Goal: Transaction & Acquisition: Book appointment/travel/reservation

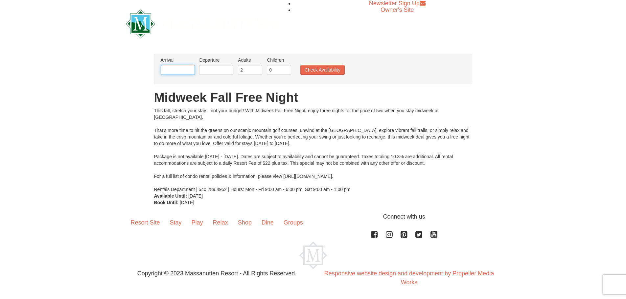
click at [172, 65] on input "text" at bounding box center [178, 70] width 34 height 10
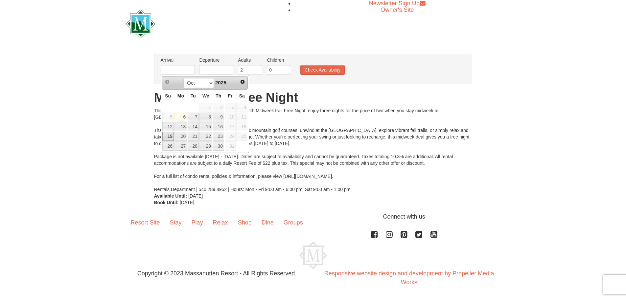
click at [168, 136] on link "19" at bounding box center [167, 136] width 11 height 9
type input "[DATE]"
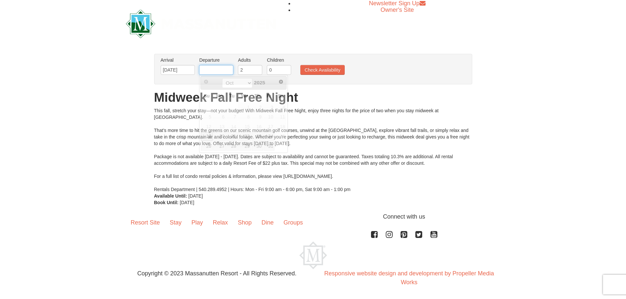
click at [214, 73] on input "text" at bounding box center [216, 70] width 34 height 10
click at [221, 138] on link "20" at bounding box center [219, 136] width 12 height 9
type input "10/20/2025"
click at [287, 67] on input "1" at bounding box center [279, 70] width 24 height 10
type input "2"
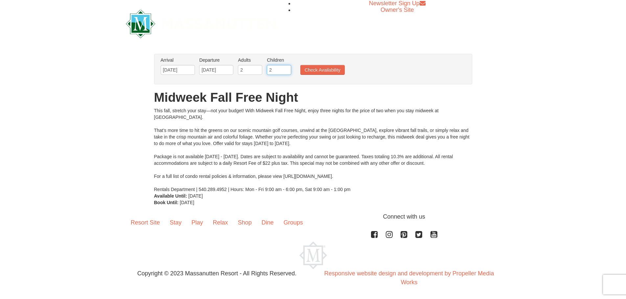
click at [287, 67] on input "2" at bounding box center [279, 70] width 24 height 10
click at [300, 71] on button "Check Availability" at bounding box center [322, 70] width 44 height 10
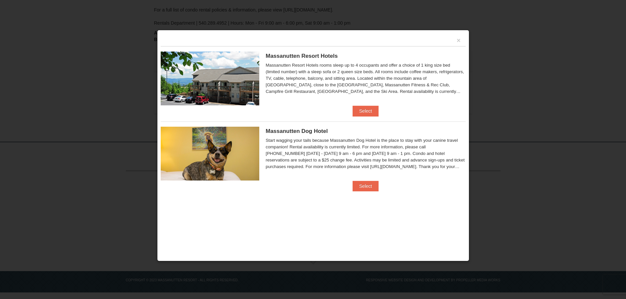
scroll to position [150, 0]
click at [370, 112] on button "Select" at bounding box center [365, 111] width 26 height 11
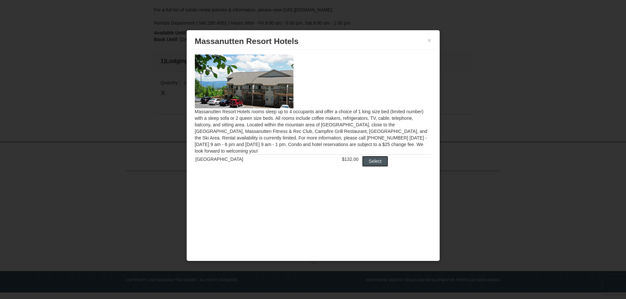
click at [372, 159] on button "Select" at bounding box center [375, 161] width 26 height 11
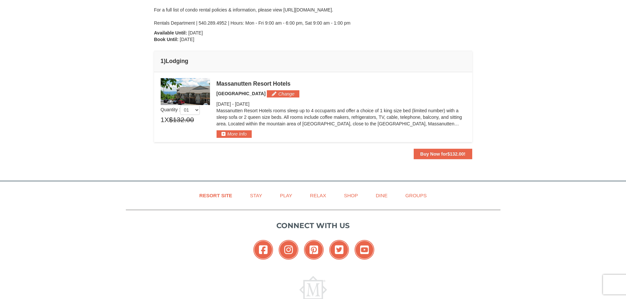
click at [170, 86] on img at bounding box center [185, 91] width 49 height 27
click at [456, 153] on span "$132.00" at bounding box center [455, 153] width 17 height 5
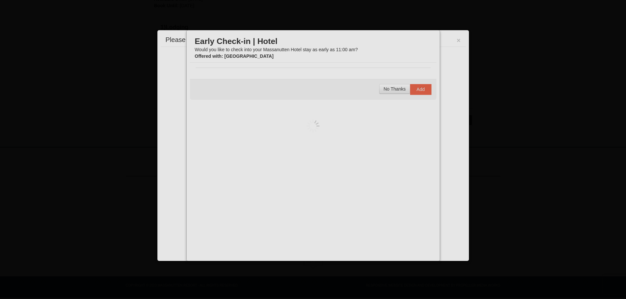
scroll to position [189, 0]
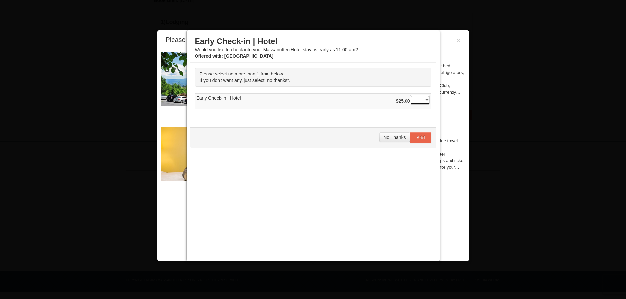
click at [421, 99] on select "-- 01" at bounding box center [420, 100] width 20 height 10
click at [410, 95] on select "-- 01" at bounding box center [420, 100] width 20 height 10
click at [371, 105] on td "$25.00 -- 01 Early Check-in | Hotel" at bounding box center [313, 102] width 236 height 16
click at [424, 101] on select "-- 01" at bounding box center [420, 100] width 20 height 10
select select "0"
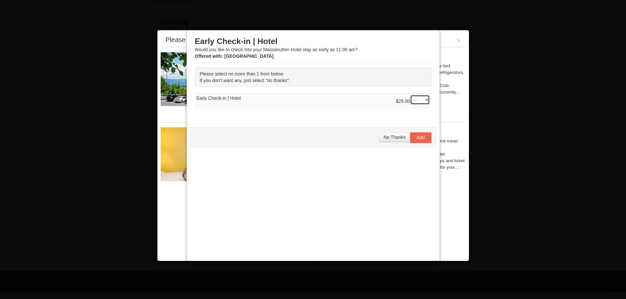
click at [410, 95] on select "-- 01" at bounding box center [420, 100] width 20 height 10
click at [387, 138] on span "No Thanks" at bounding box center [394, 137] width 22 height 5
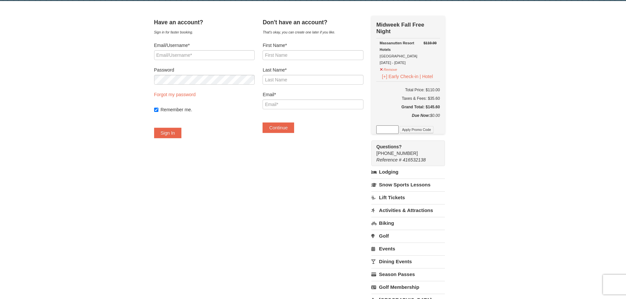
scroll to position [66, 0]
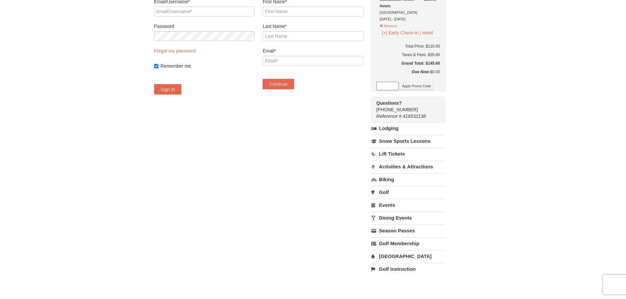
click at [398, 155] on link "Lift Tickets" at bounding box center [407, 154] width 73 height 12
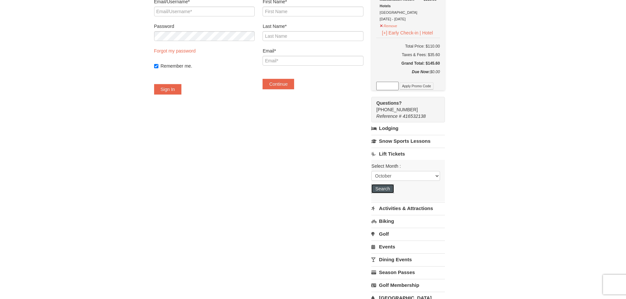
click at [387, 191] on button "Search" at bounding box center [382, 188] width 22 height 9
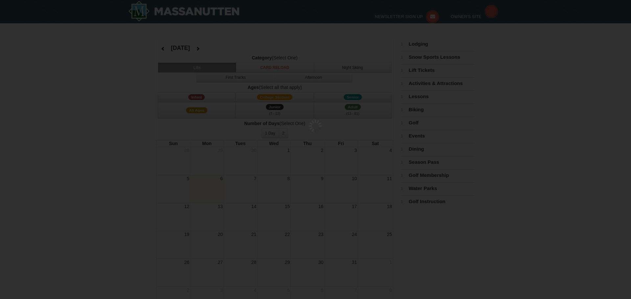
select select "10"
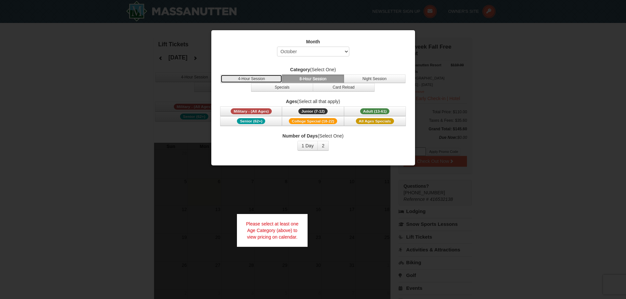
click at [236, 81] on button "4-Hour Session" at bounding box center [251, 79] width 62 height 9
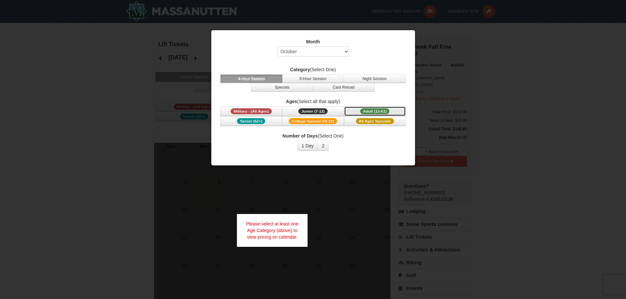
click at [374, 111] on span "Adult (13-61)" at bounding box center [375, 111] width 30 height 6
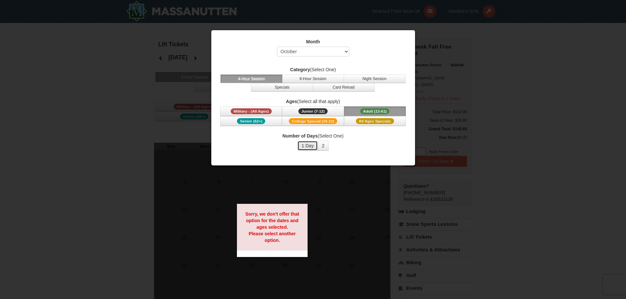
click at [310, 145] on button "1 Day" at bounding box center [307, 146] width 21 height 10
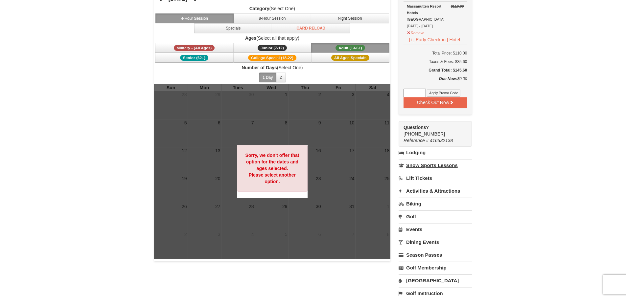
scroll to position [66, 0]
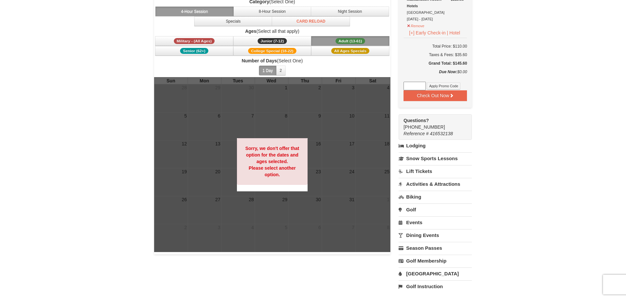
click at [411, 147] on link "Lodging" at bounding box center [434, 146] width 73 height 12
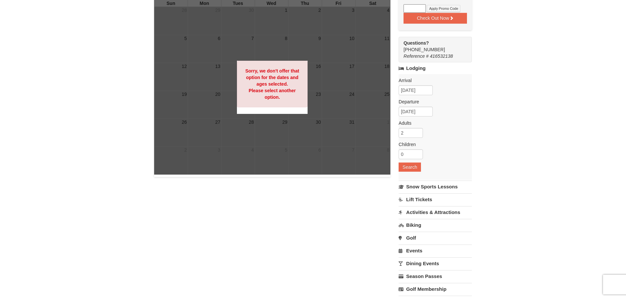
scroll to position [164, 0]
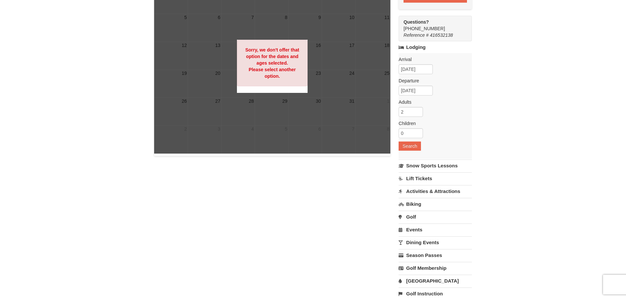
click at [433, 193] on link "Activities & Attractions" at bounding box center [434, 191] width 73 height 12
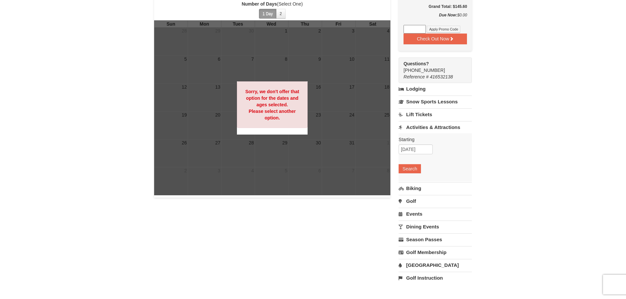
scroll to position [66, 0]
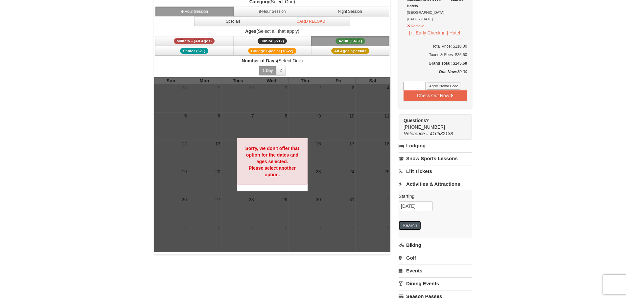
click at [415, 227] on button "Search" at bounding box center [409, 225] width 22 height 9
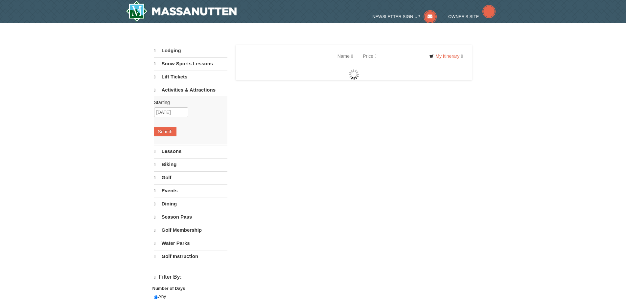
select select "10"
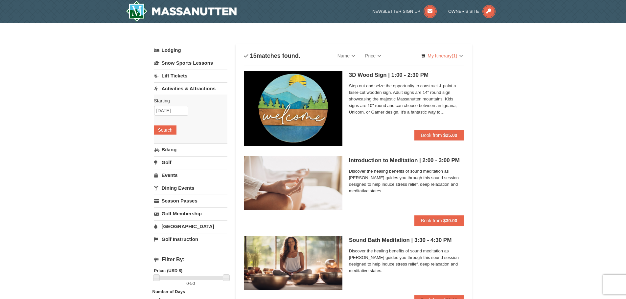
click at [178, 188] on link "Dining Events" at bounding box center [190, 188] width 73 height 12
click at [164, 183] on button "Search" at bounding box center [165, 181] width 22 height 9
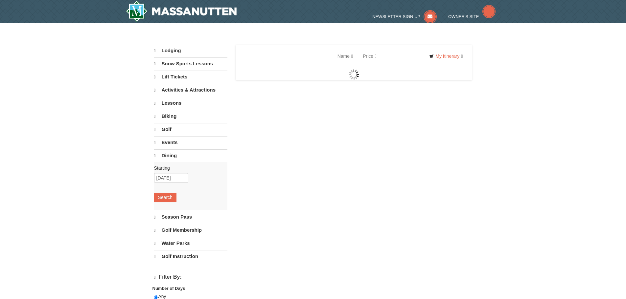
select select "10"
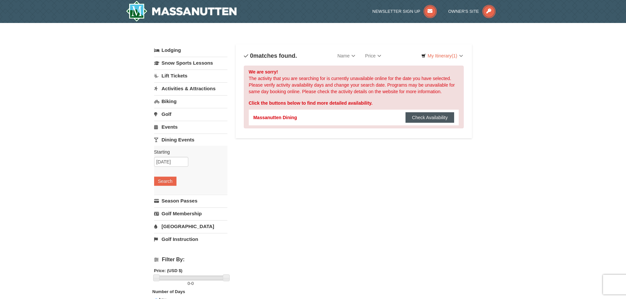
click at [435, 118] on button "Check Availability" at bounding box center [429, 117] width 49 height 11
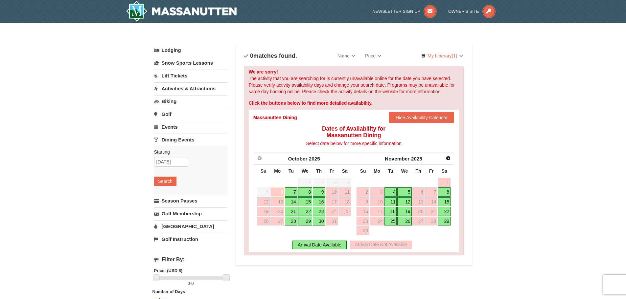
click at [174, 225] on link "Water Park" at bounding box center [190, 226] width 73 height 12
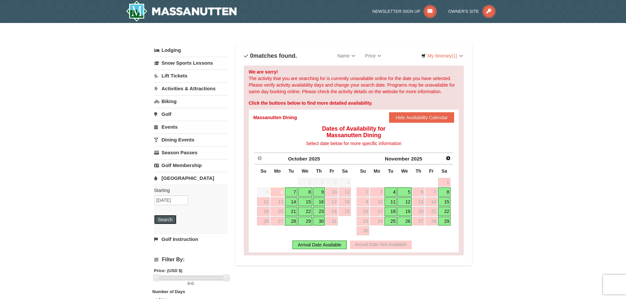
click at [166, 219] on button "Search" at bounding box center [165, 219] width 22 height 9
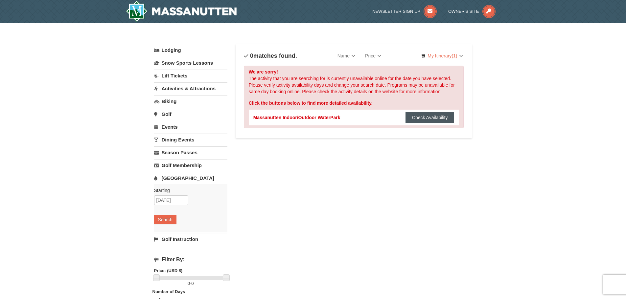
click at [418, 117] on button "Check Availability" at bounding box center [429, 117] width 49 height 11
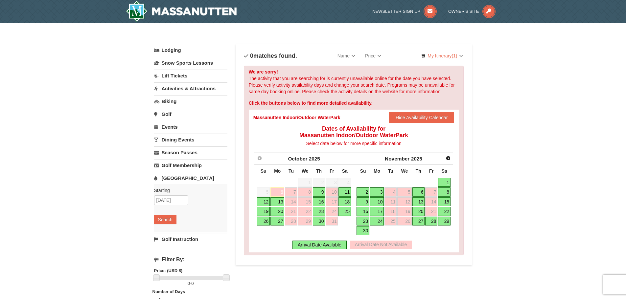
click at [263, 210] on link "19" at bounding box center [263, 211] width 13 height 9
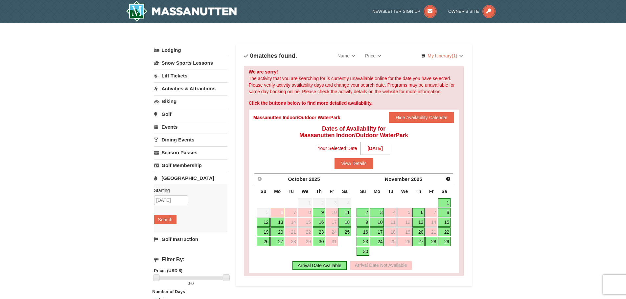
click at [280, 231] on link "20" at bounding box center [277, 232] width 14 height 9
click at [313, 269] on div "Arrival Date Available" at bounding box center [319, 265] width 54 height 9
click at [311, 265] on div "Arrival Date Available" at bounding box center [319, 265] width 54 height 9
click at [366, 163] on button "View Details" at bounding box center [353, 163] width 38 height 11
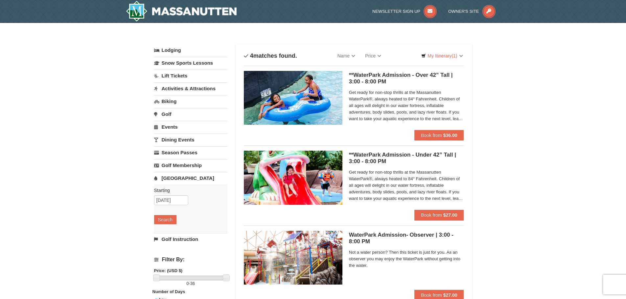
click at [167, 50] on link "Lodging" at bounding box center [190, 50] width 73 height 12
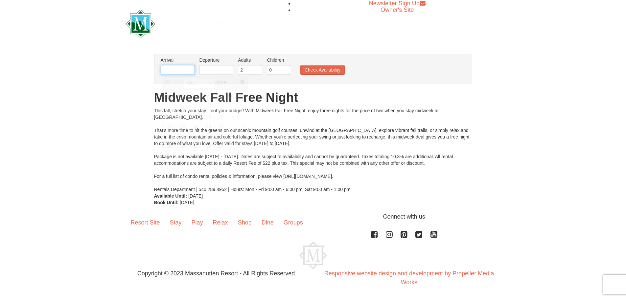
click at [180, 67] on input "text" at bounding box center [178, 70] width 34 height 10
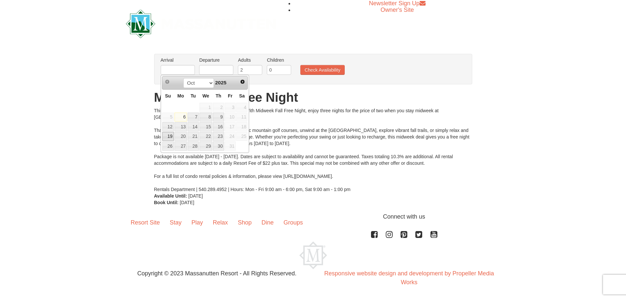
click at [166, 135] on link "19" at bounding box center [167, 136] width 11 height 9
type input "[DATE]"
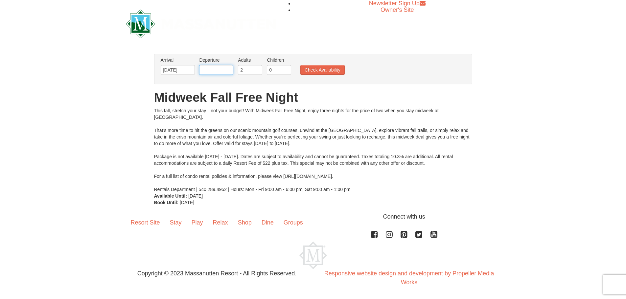
click at [202, 72] on input "text" at bounding box center [216, 70] width 34 height 10
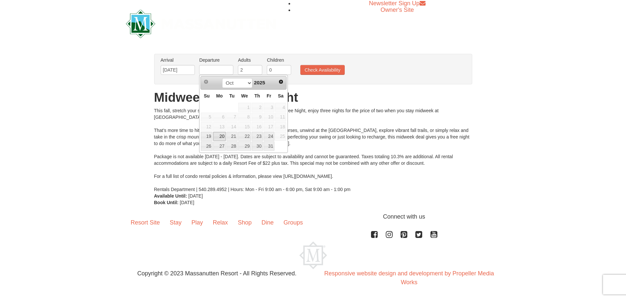
click at [221, 134] on link "20" at bounding box center [219, 136] width 12 height 9
type input "[DATE]"
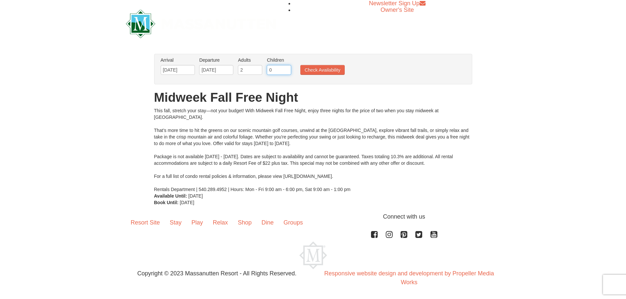
click at [279, 70] on input "0" at bounding box center [279, 70] width 24 height 10
click at [288, 69] on input "1" at bounding box center [279, 70] width 24 height 10
type input "2"
click at [288, 69] on input "2" at bounding box center [279, 70] width 24 height 10
click at [320, 68] on button "Check Availability" at bounding box center [322, 70] width 44 height 10
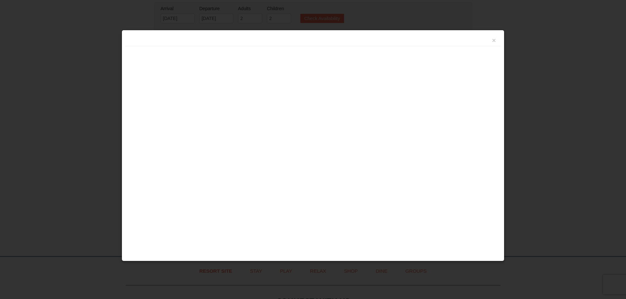
scroll to position [150, 0]
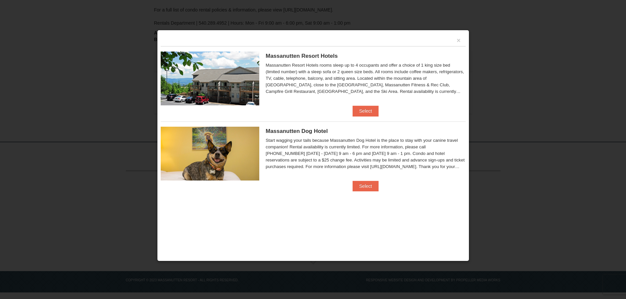
click at [223, 67] on img at bounding box center [210, 79] width 99 height 54
click at [211, 92] on img at bounding box center [210, 79] width 99 height 54
click at [290, 57] on span "Massanutten Resort Hotels" at bounding box center [302, 56] width 72 height 6
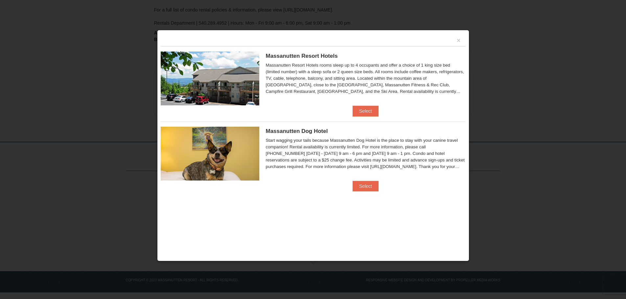
click at [290, 57] on span "Massanutten Resort Hotels" at bounding box center [302, 56] width 72 height 6
click at [360, 116] on button "Select" at bounding box center [365, 111] width 26 height 11
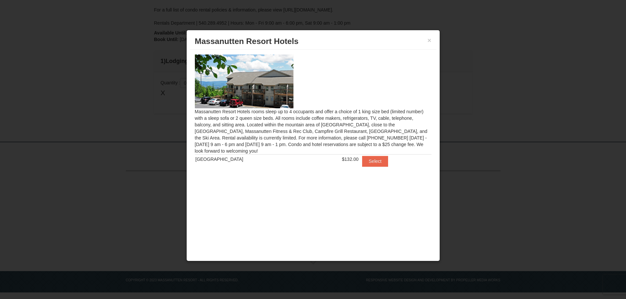
click at [221, 64] on img at bounding box center [244, 82] width 99 height 54
drag, startPoint x: 226, startPoint y: 118, endPoint x: 231, endPoint y: 121, distance: 5.0
click at [231, 121] on div "Massanutten Resort Hotels rooms sleep up to 4 occupants and offer a choice of 1…" at bounding box center [313, 115] width 246 height 130
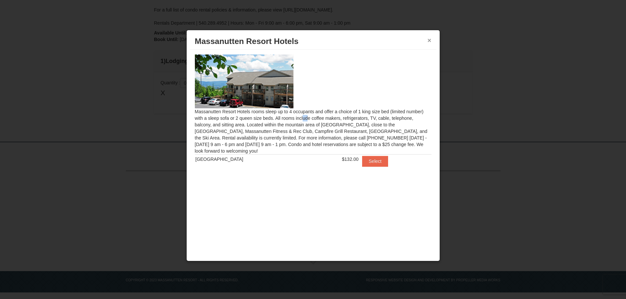
click at [427, 39] on button "×" at bounding box center [429, 40] width 4 height 7
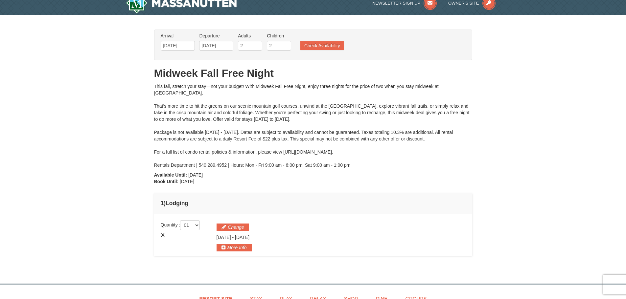
scroll to position [0, 0]
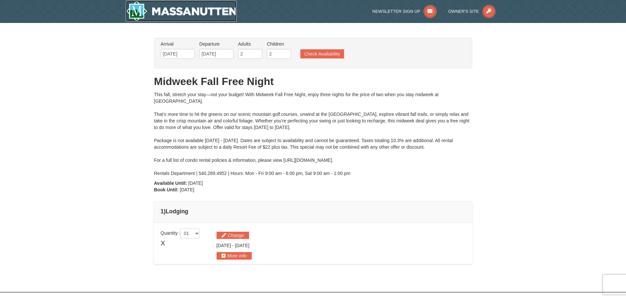
click at [177, 6] on img at bounding box center [181, 11] width 111 height 21
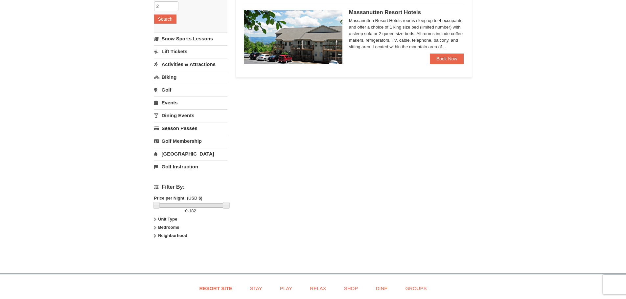
scroll to position [131, 0]
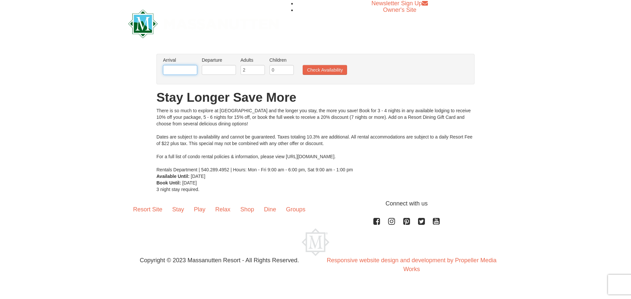
click at [188, 70] on input "text" at bounding box center [180, 70] width 34 height 10
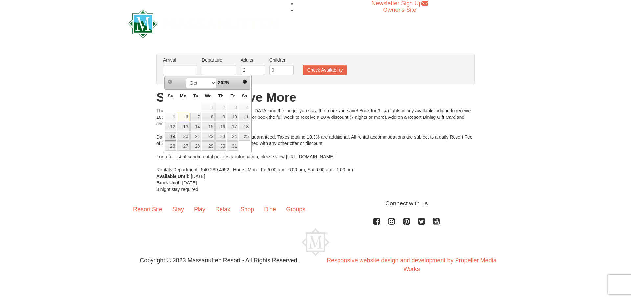
click at [172, 137] on link "19" at bounding box center [170, 136] width 11 height 9
type input "[DATE]"
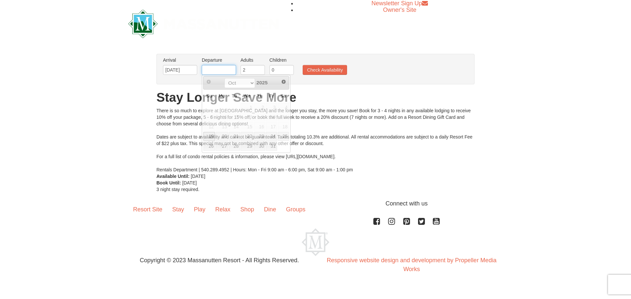
click at [219, 70] on input "text" at bounding box center [219, 70] width 34 height 10
click at [225, 138] on link "20" at bounding box center [221, 136] width 12 height 9
type input "10/20/2025"
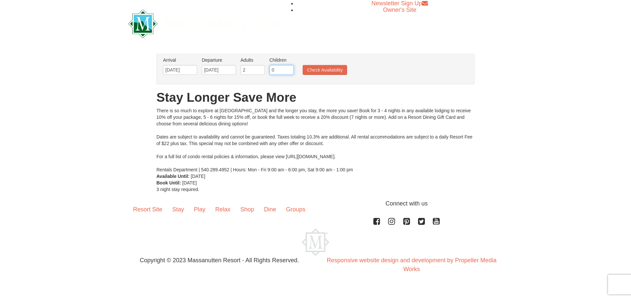
click at [277, 67] on input "0" at bounding box center [281, 70] width 24 height 10
click at [289, 69] on input "1" at bounding box center [281, 70] width 24 height 10
type input "2"
click at [288, 68] on input "2" at bounding box center [281, 70] width 24 height 10
click at [315, 74] on button "Check Availability" at bounding box center [324, 70] width 44 height 10
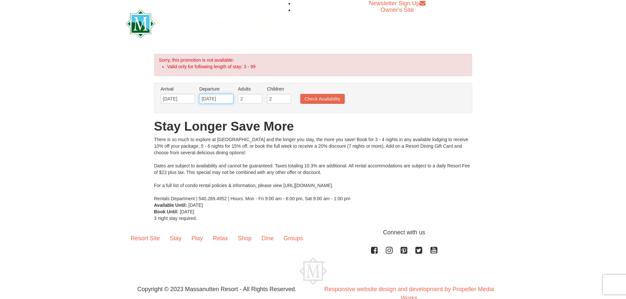
click at [217, 99] on input "10/20/2025" at bounding box center [216, 99] width 34 height 10
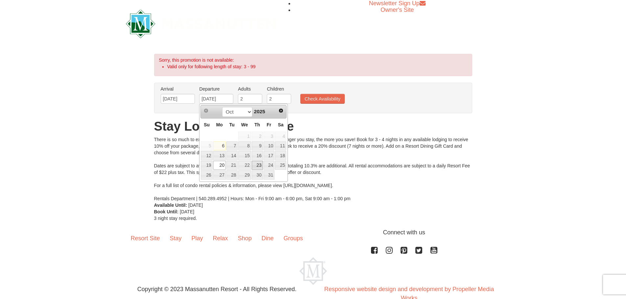
click at [252, 165] on link "23" at bounding box center [257, 165] width 11 height 9
type input "[DATE]"
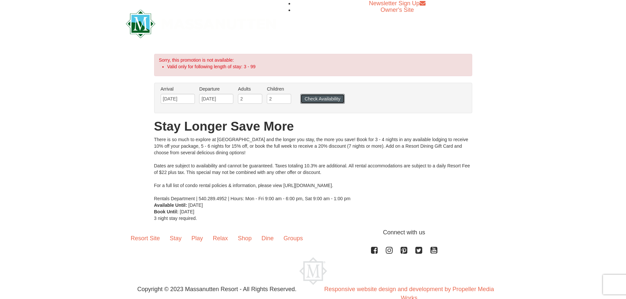
click at [329, 100] on button "Check Availability" at bounding box center [322, 99] width 44 height 10
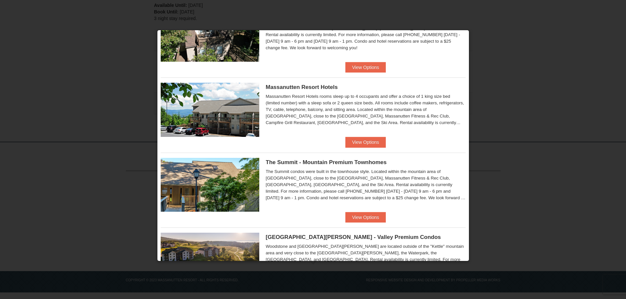
scroll to position [189, 0]
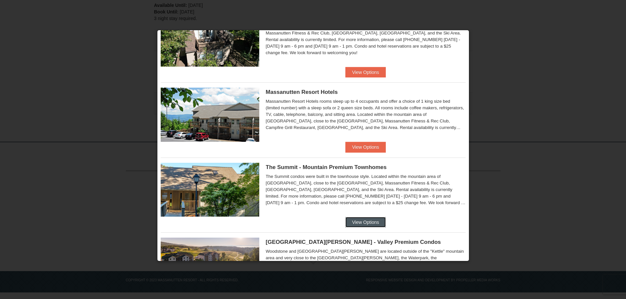
click at [361, 219] on button "View Options" at bounding box center [365, 222] width 40 height 11
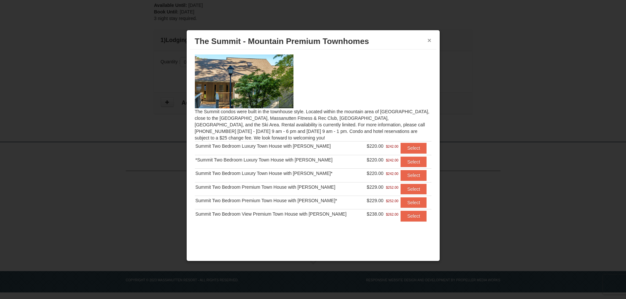
click at [428, 40] on button "×" at bounding box center [429, 40] width 4 height 7
